Goal: Ask a question

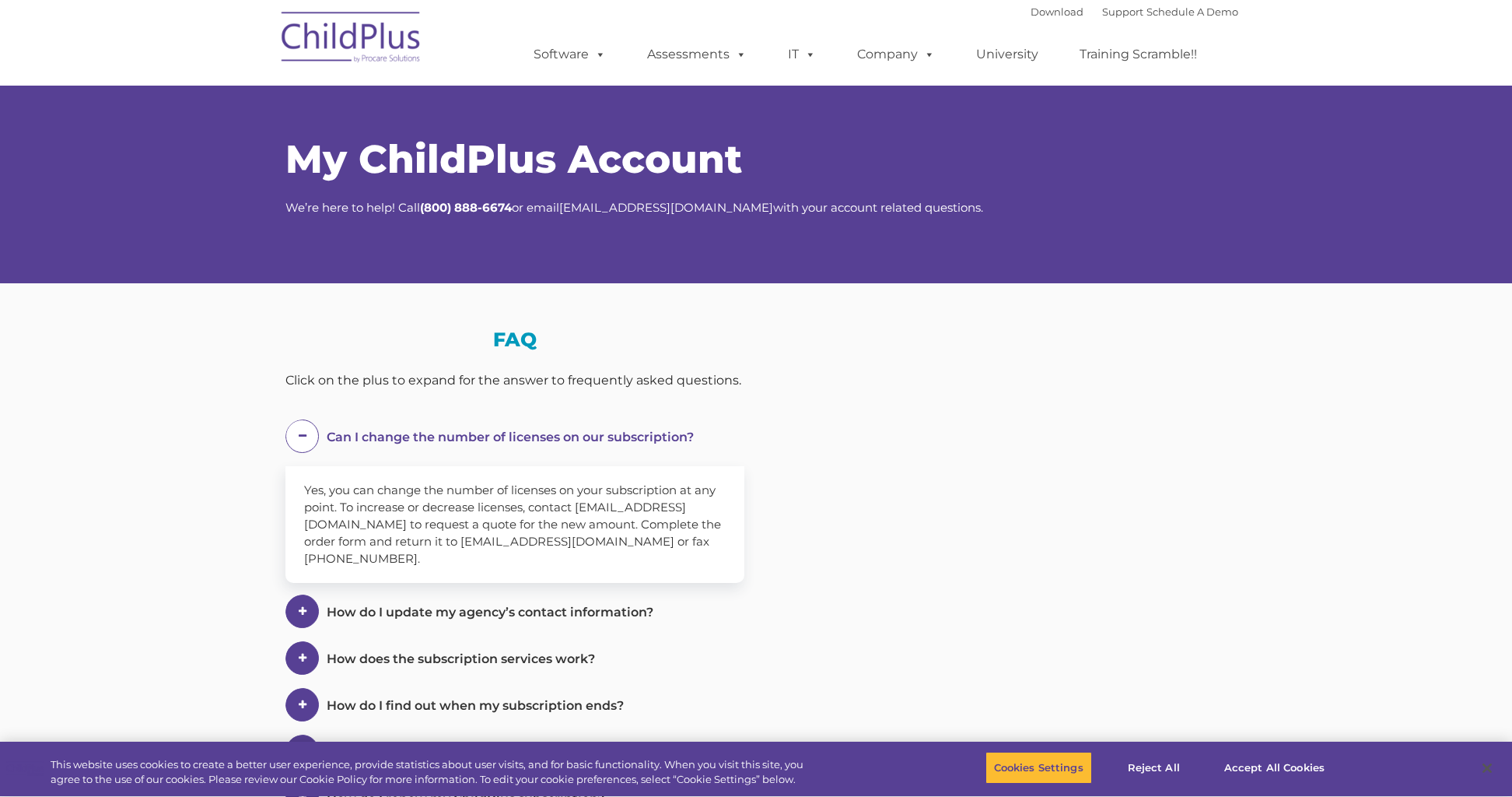
select select "MEDIUM"
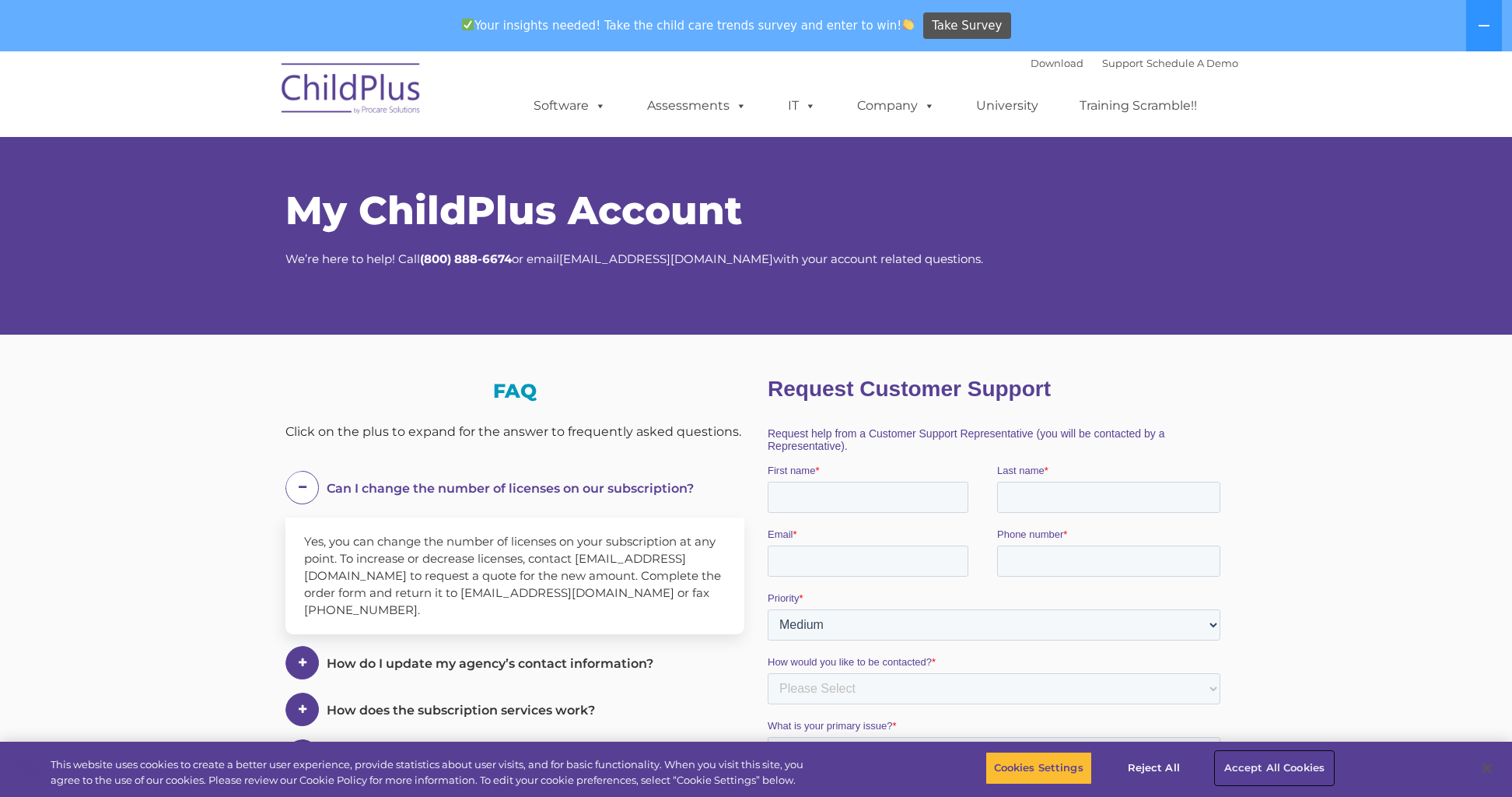
click at [1270, 773] on button "Accept All Cookies" at bounding box center [1275, 767] width 118 height 33
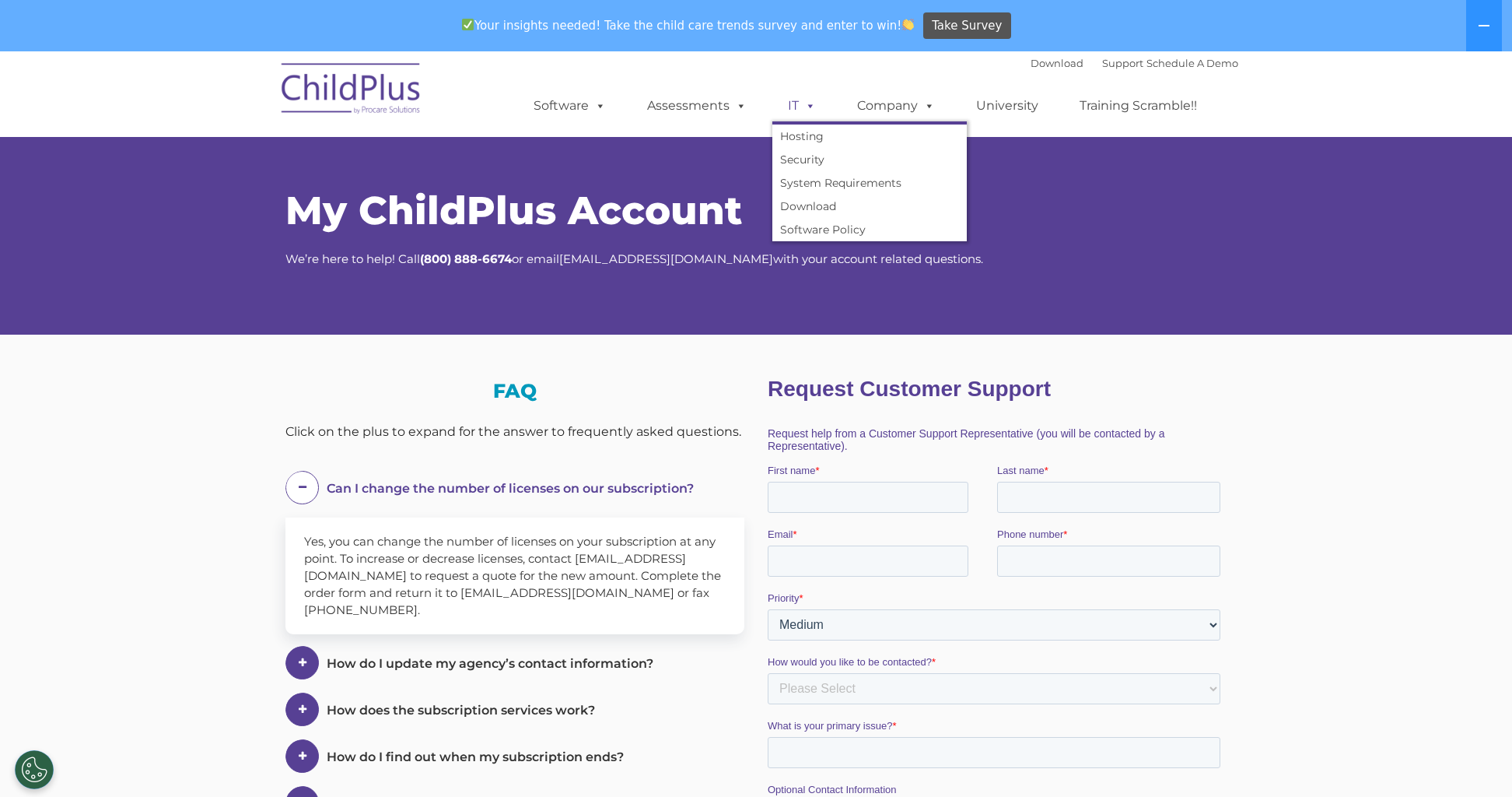
click at [809, 109] on span at bounding box center [807, 105] width 17 height 15
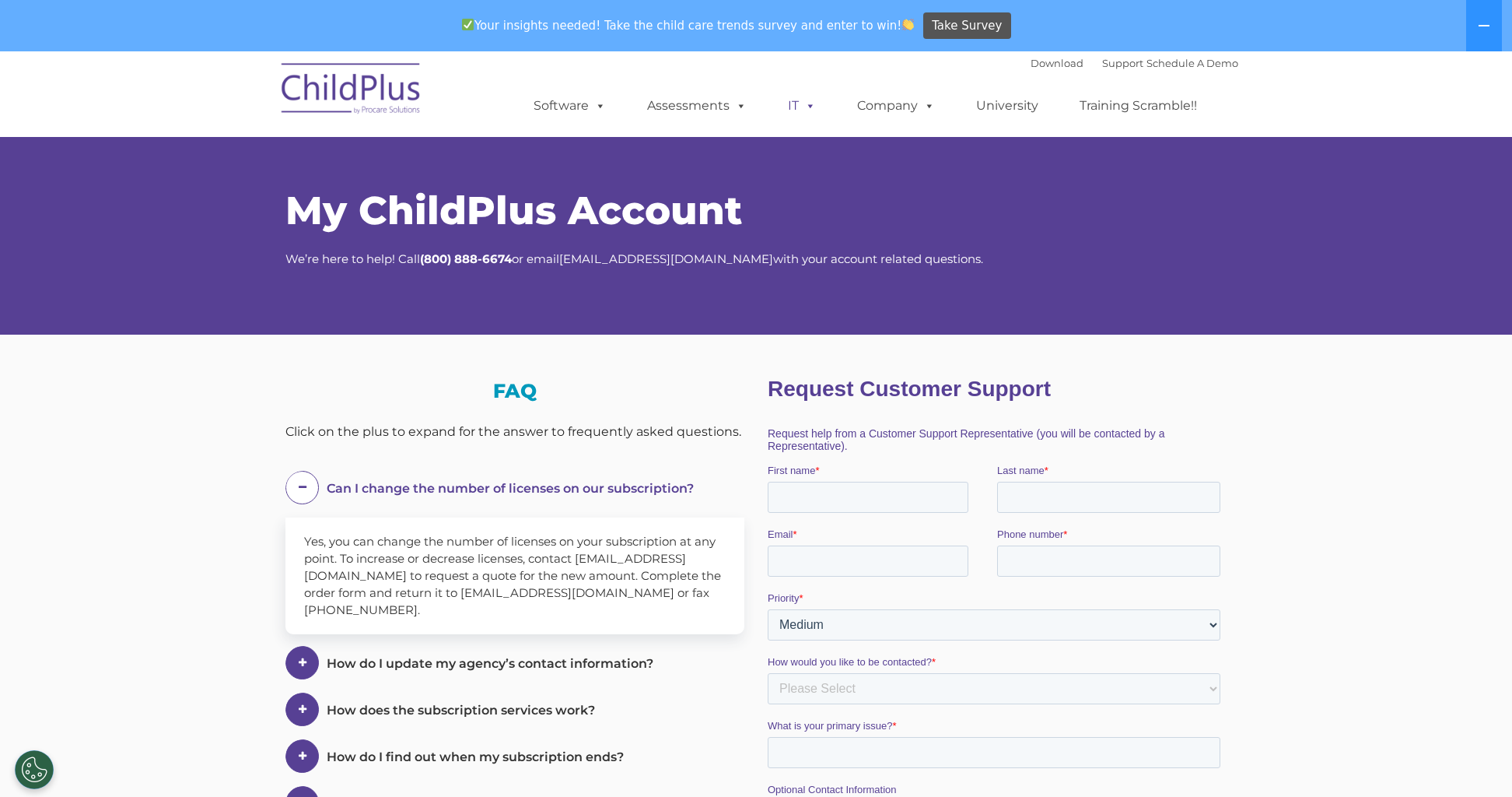
click at [809, 109] on span at bounding box center [807, 105] width 17 height 15
click at [1103, 62] on link "Support" at bounding box center [1123, 63] width 41 height 12
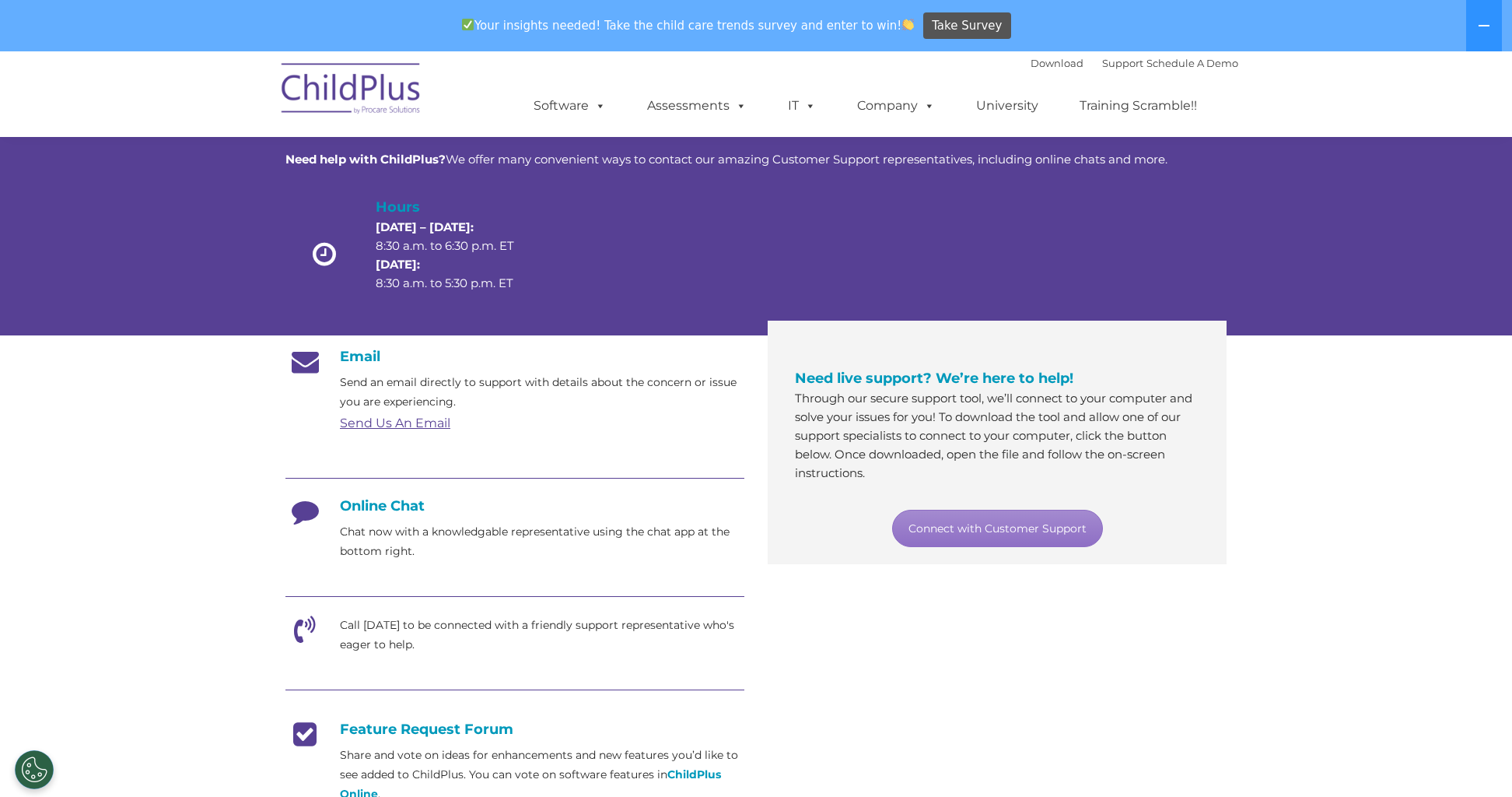
scroll to position [76, 0]
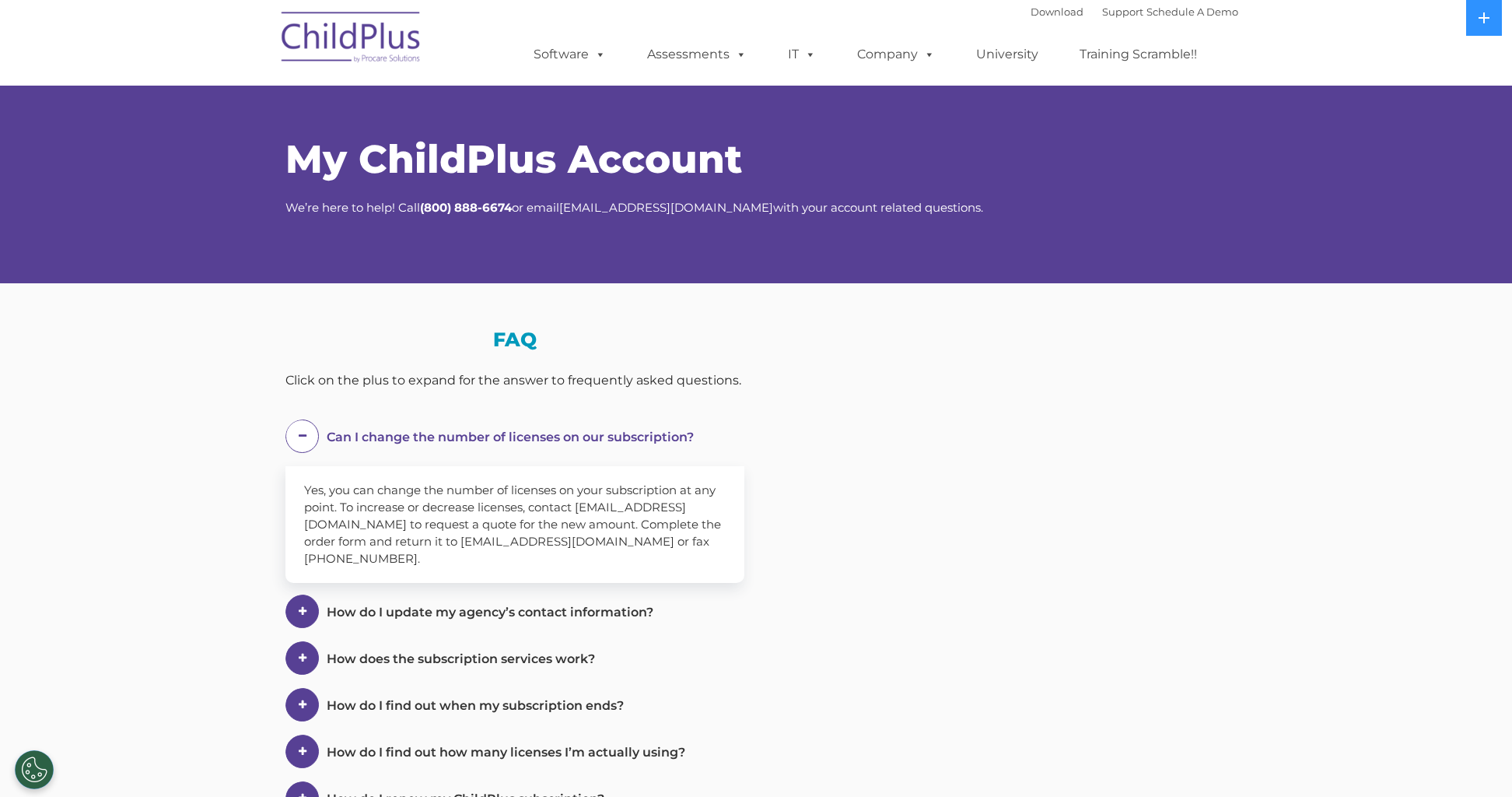
select select "MEDIUM"
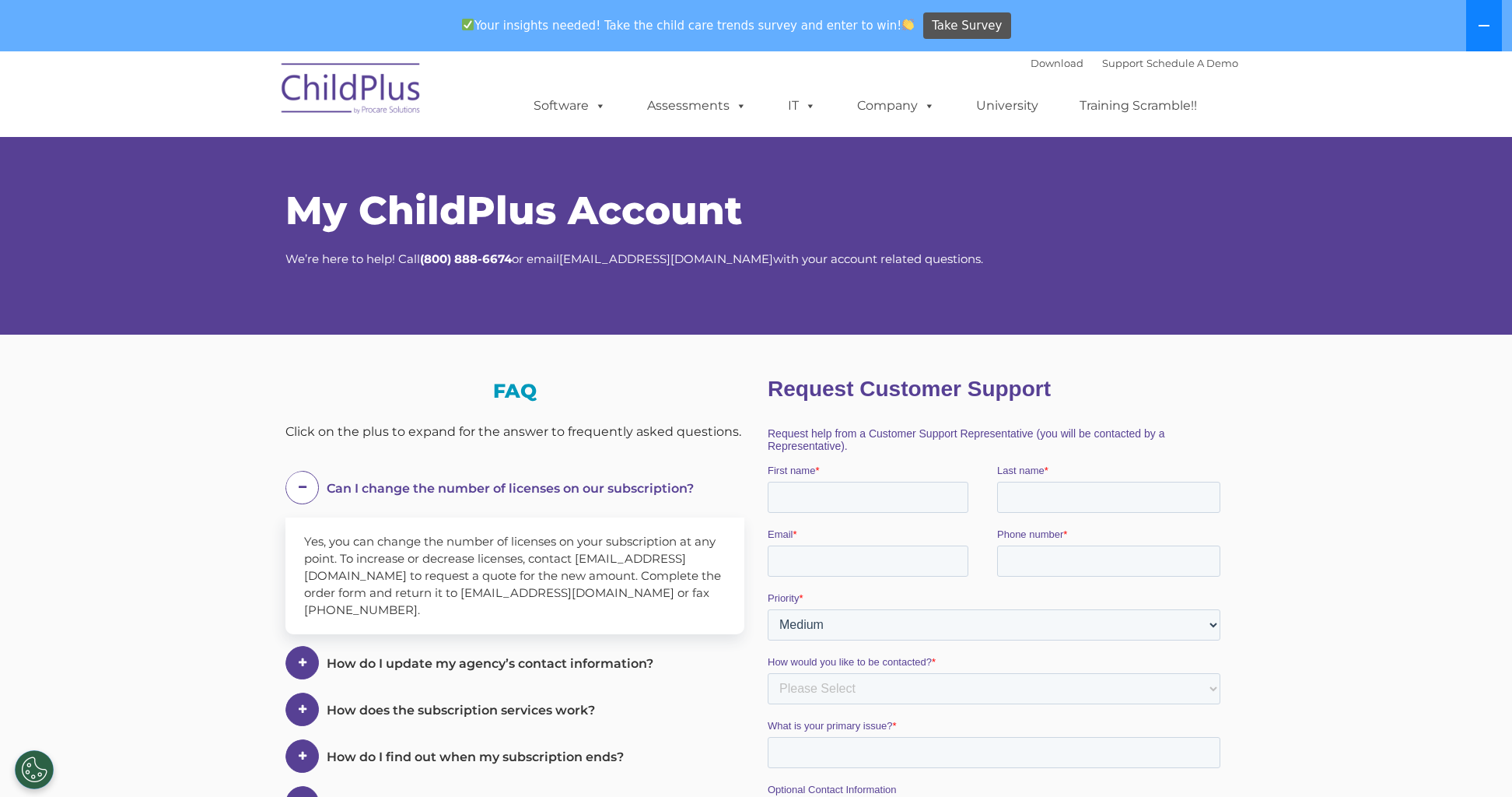
click at [1481, 30] on icon at bounding box center [1484, 26] width 12 height 12
